Goal: Task Accomplishment & Management: Complete application form

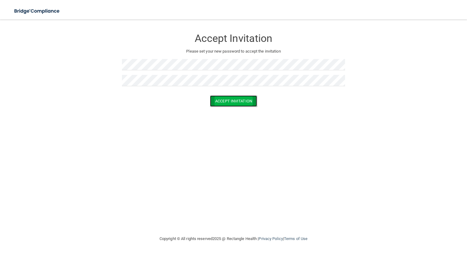
click at [224, 103] on button "Accept Invitation" at bounding box center [233, 100] width 47 height 11
click at [228, 108] on button "Accept Invitation" at bounding box center [233, 109] width 47 height 11
click at [233, 110] on button "Accept Invitation" at bounding box center [233, 109] width 47 height 11
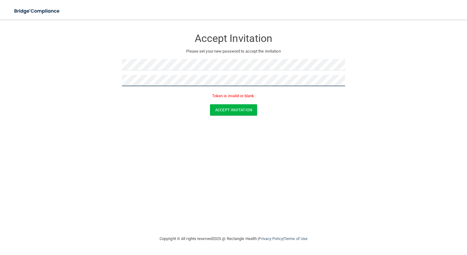
click at [210, 104] on button "Accept Invitation" at bounding box center [233, 109] width 47 height 11
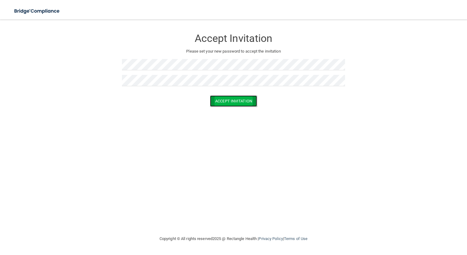
click at [228, 98] on button "Accept Invitation" at bounding box center [233, 100] width 47 height 11
click at [235, 104] on button "Accept Invitation" at bounding box center [233, 100] width 47 height 11
click at [407, 199] on div "Accept Invitation Please set your new password to accept the invitation Token i…" at bounding box center [233, 127] width 442 height 203
